Goal: Task Accomplishment & Management: Manage account settings

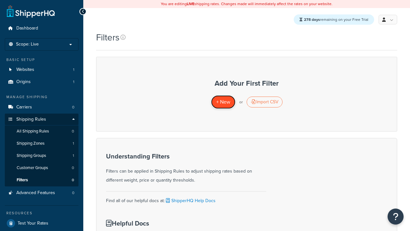
click at [223, 102] on span "+ New" at bounding box center [223, 101] width 14 height 7
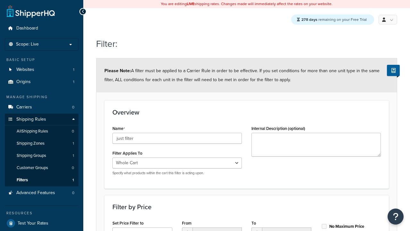
scroll to position [204, 0]
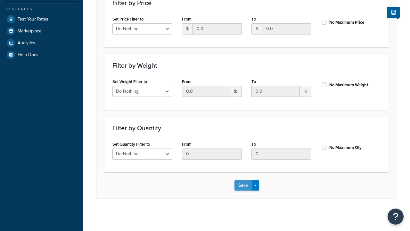
type input "just filter"
click at [243, 185] on button "Save" at bounding box center [242, 185] width 17 height 10
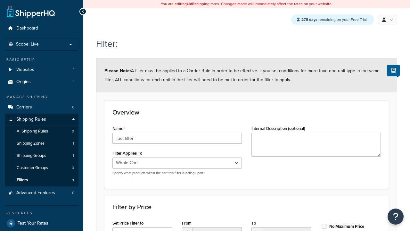
scroll to position [0, 0]
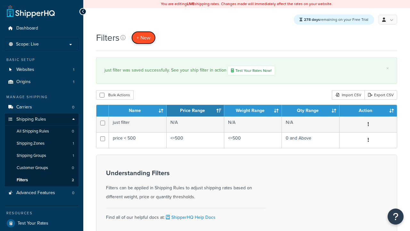
click at [144, 38] on span "+ New" at bounding box center [143, 37] width 14 height 7
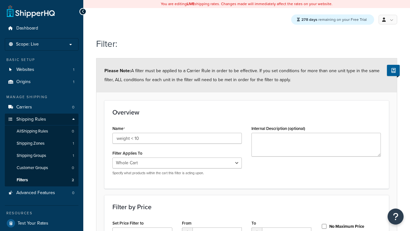
select select "range"
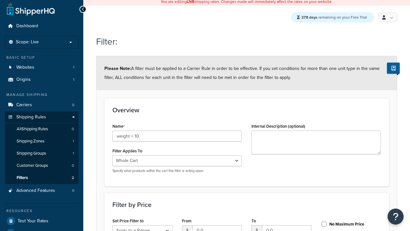
select select "range"
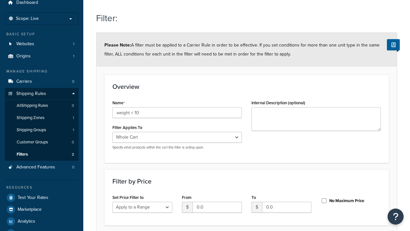
type input "weight < 10"
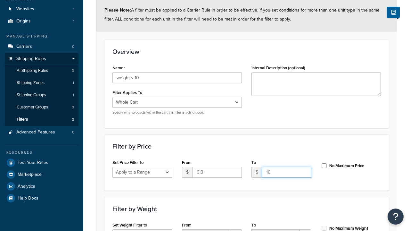
type input "10"
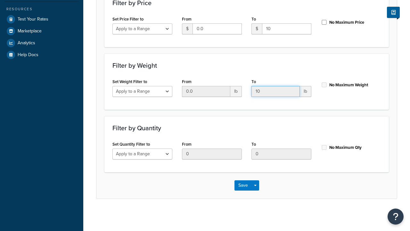
type input "10"
click at [324, 147] on input "No Maximum Qty" at bounding box center [324, 147] width 6 height 5
checkbox input "true"
click at [243, 185] on button "Save" at bounding box center [242, 185] width 17 height 10
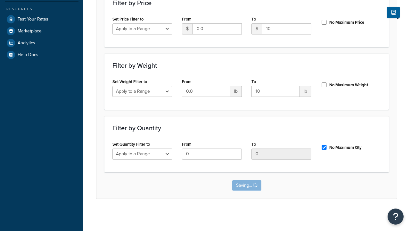
scroll to position [0, 0]
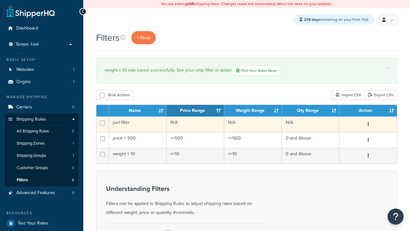
click at [368, 125] on icon "button" at bounding box center [368, 124] width 1 height 4
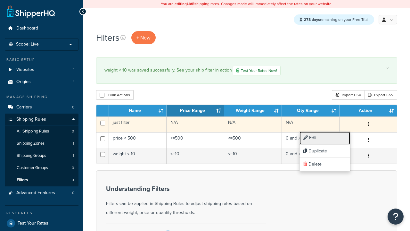
click at [325, 138] on link "Edit" at bounding box center [324, 137] width 51 height 13
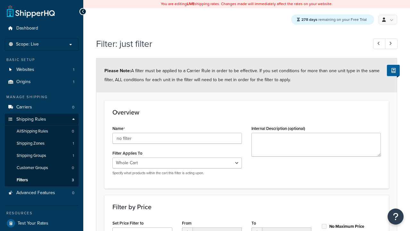
scroll to position [204, 0]
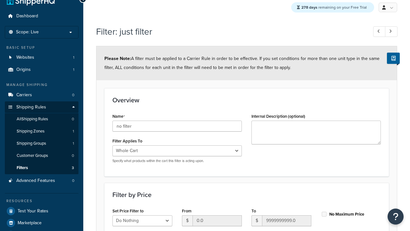
type input "no filter"
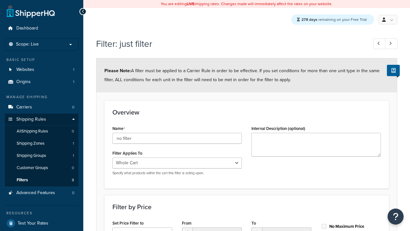
scroll to position [0, 0]
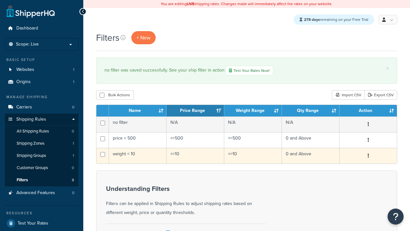
click at [368, 157] on icon "button" at bounding box center [368, 155] width 1 height 4
click at [0, 0] on link "Duplicate" at bounding box center [0, 0] width 0 height 0
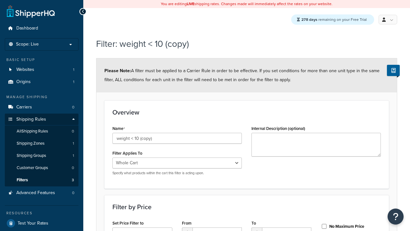
select select "range"
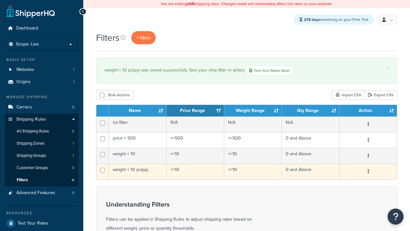
click at [368, 172] on icon "button" at bounding box center [368, 171] width 1 height 4
click at [0, 0] on link "Delete" at bounding box center [0, 0] width 0 height 0
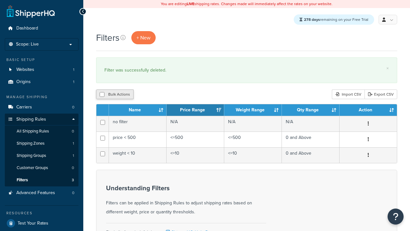
click at [114, 95] on button "Bulk Actions" at bounding box center [114, 94] width 37 height 10
checkbox input "true"
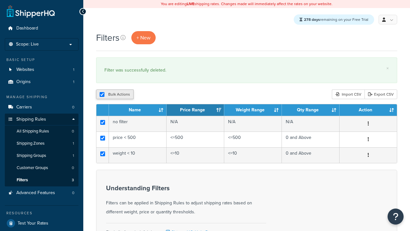
click at [0, 0] on button "Duplicate" at bounding box center [0, 0] width 0 height 0
